Goal: Book appointment/travel/reservation

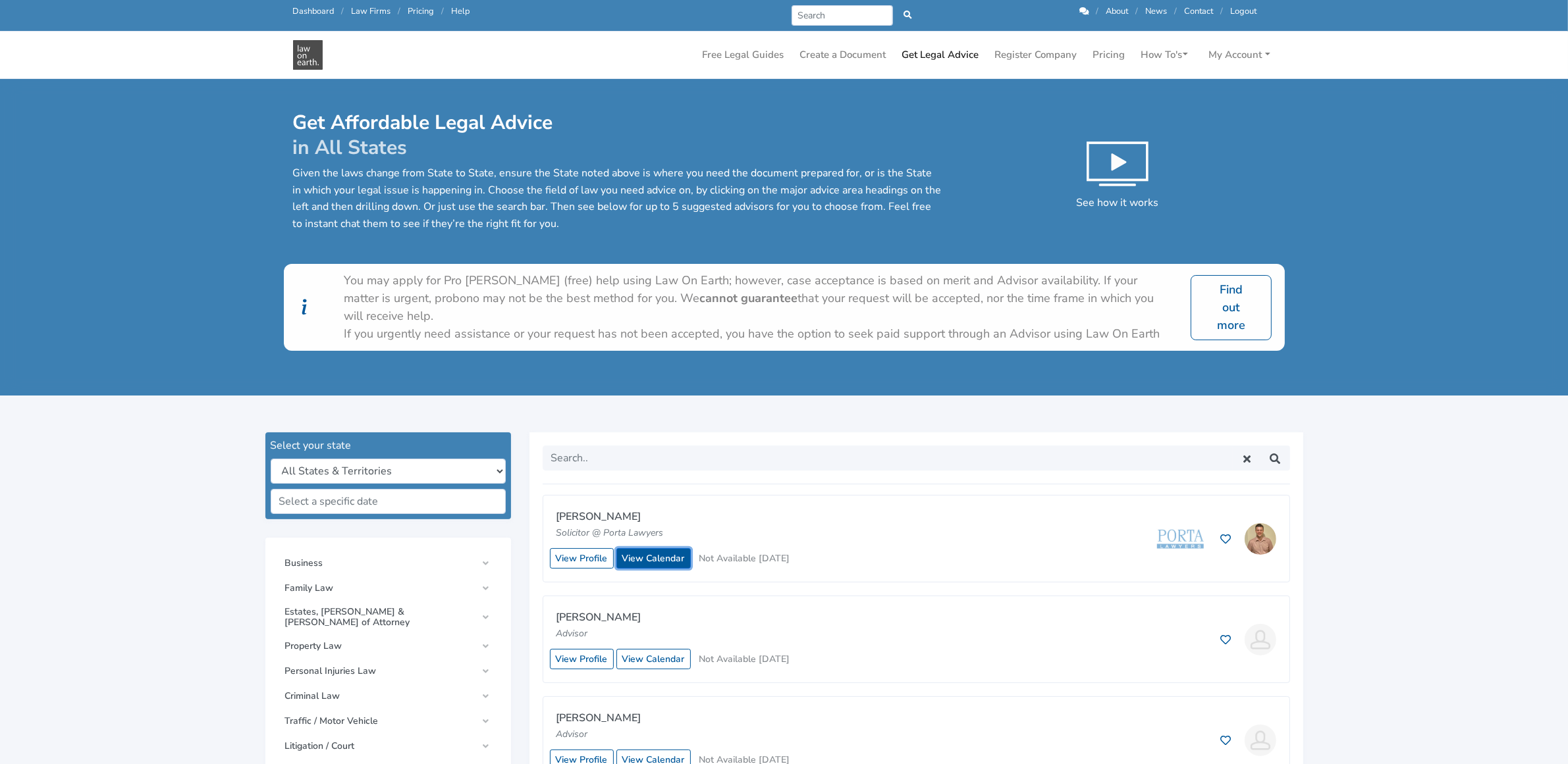
click at [669, 558] on link "View Calendar" at bounding box center [654, 559] width 74 height 20
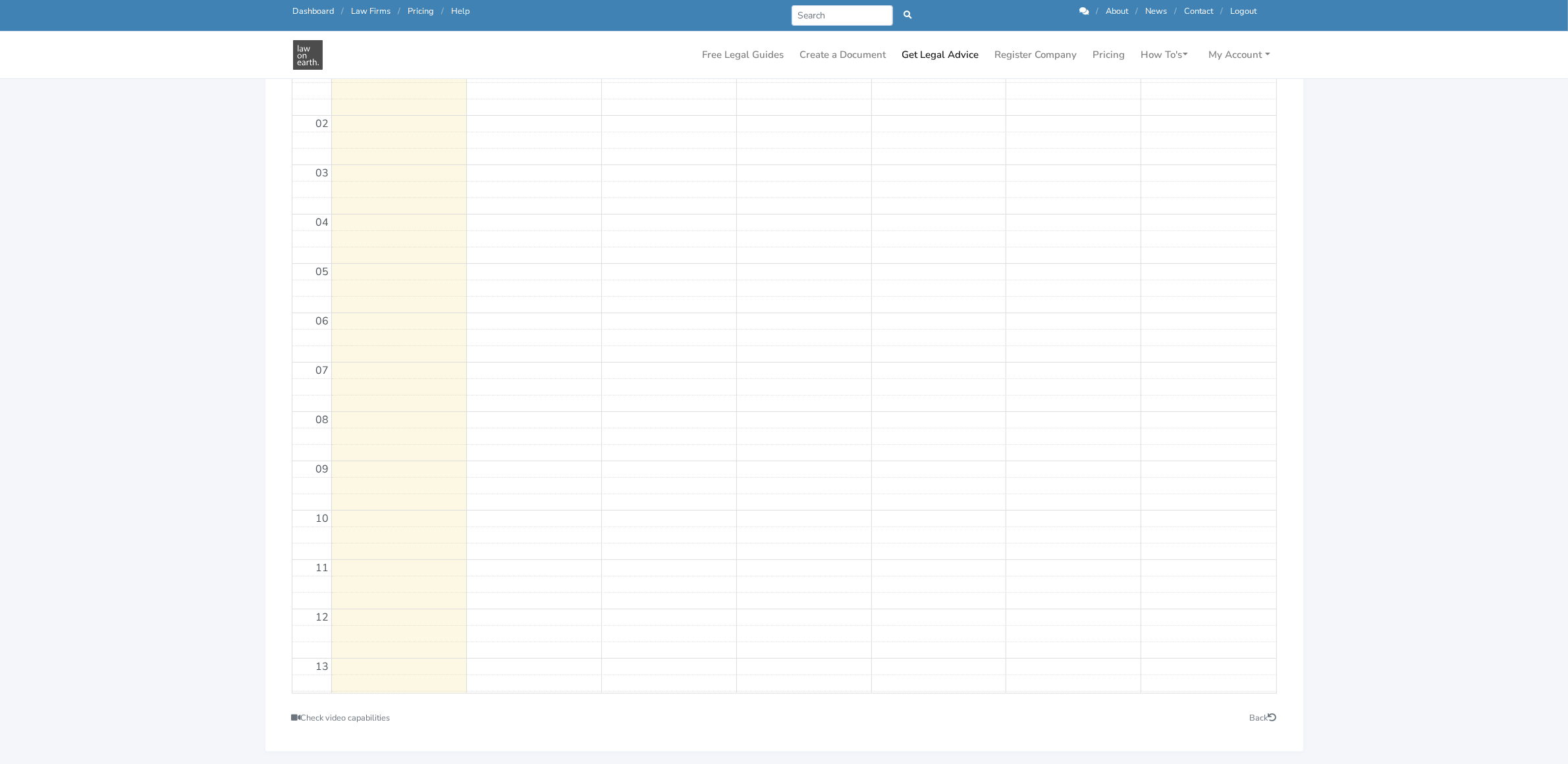
scroll to position [329, 0]
click at [916, 51] on link "Get Legal Advice" at bounding box center [940, 55] width 87 height 25
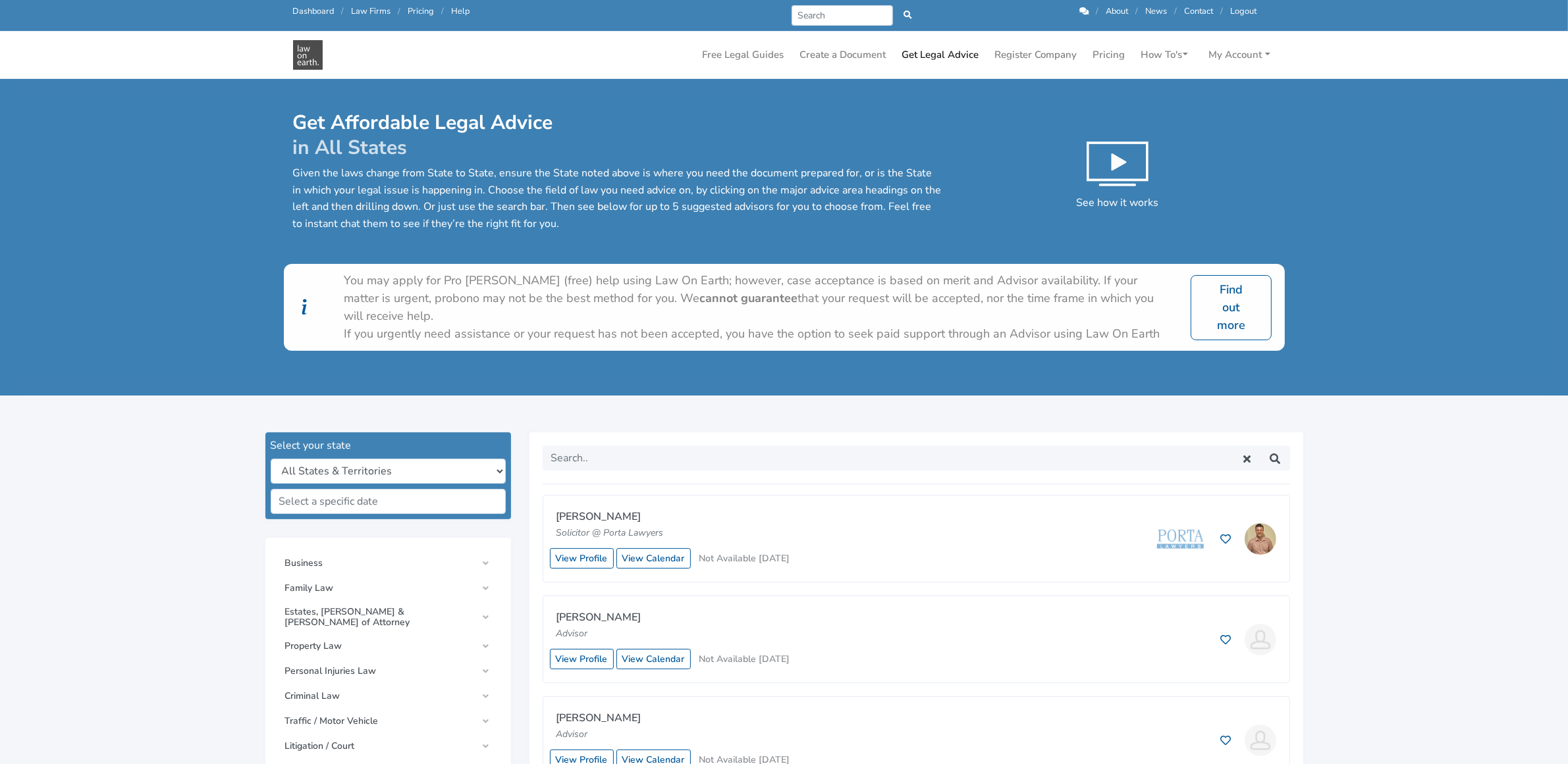
click at [1243, 7] on link "Logout" at bounding box center [1244, 11] width 26 height 12
